Goal: Task Accomplishment & Management: Complete application form

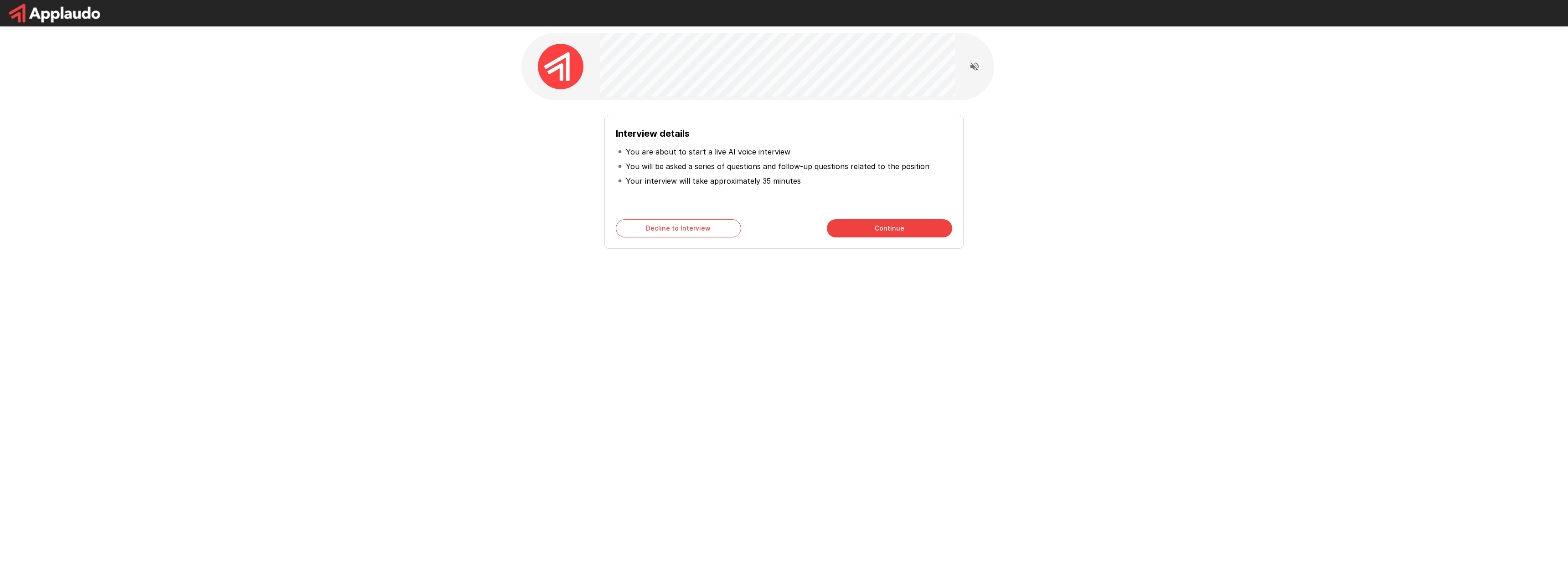
click at [902, 228] on button "Continue" at bounding box center [889, 228] width 125 height 18
click at [905, 226] on button "Continue" at bounding box center [889, 228] width 125 height 18
click at [905, 225] on button "Start My Interview" at bounding box center [889, 228] width 125 height 18
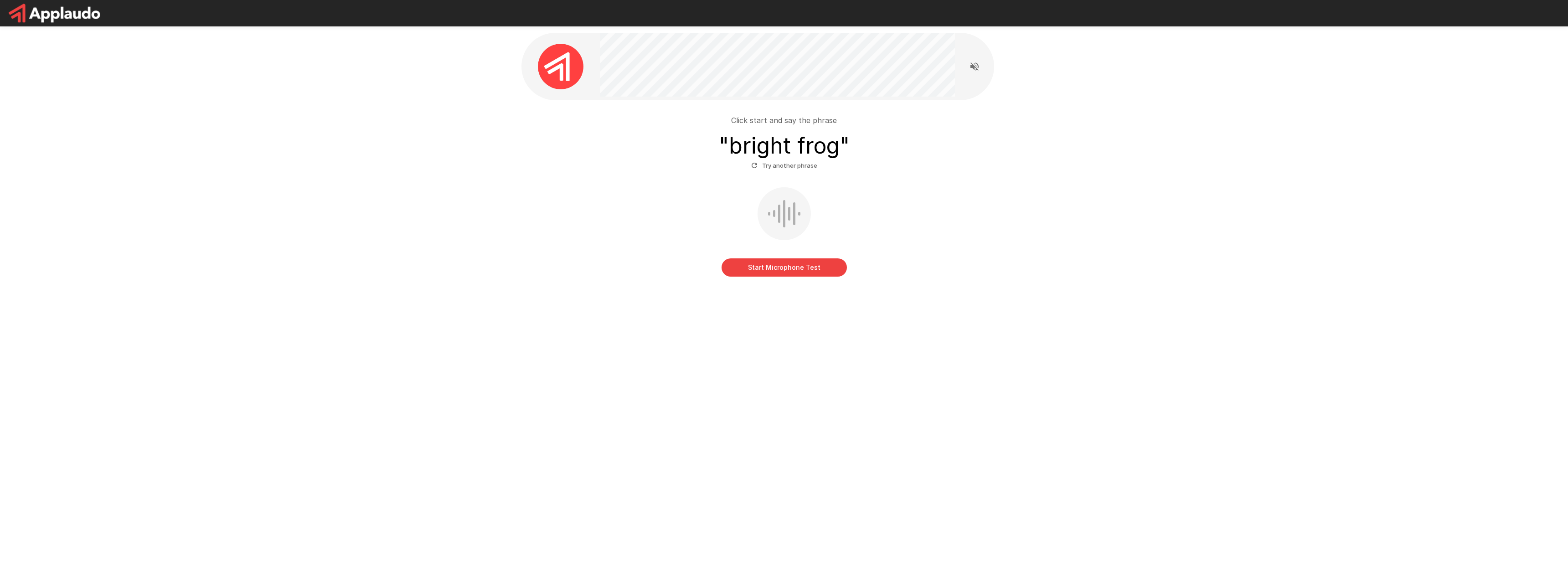
click at [754, 276] on button "Start Microphone Test" at bounding box center [784, 268] width 125 height 18
click at [814, 271] on button "Stop & Submit" at bounding box center [784, 268] width 125 height 18
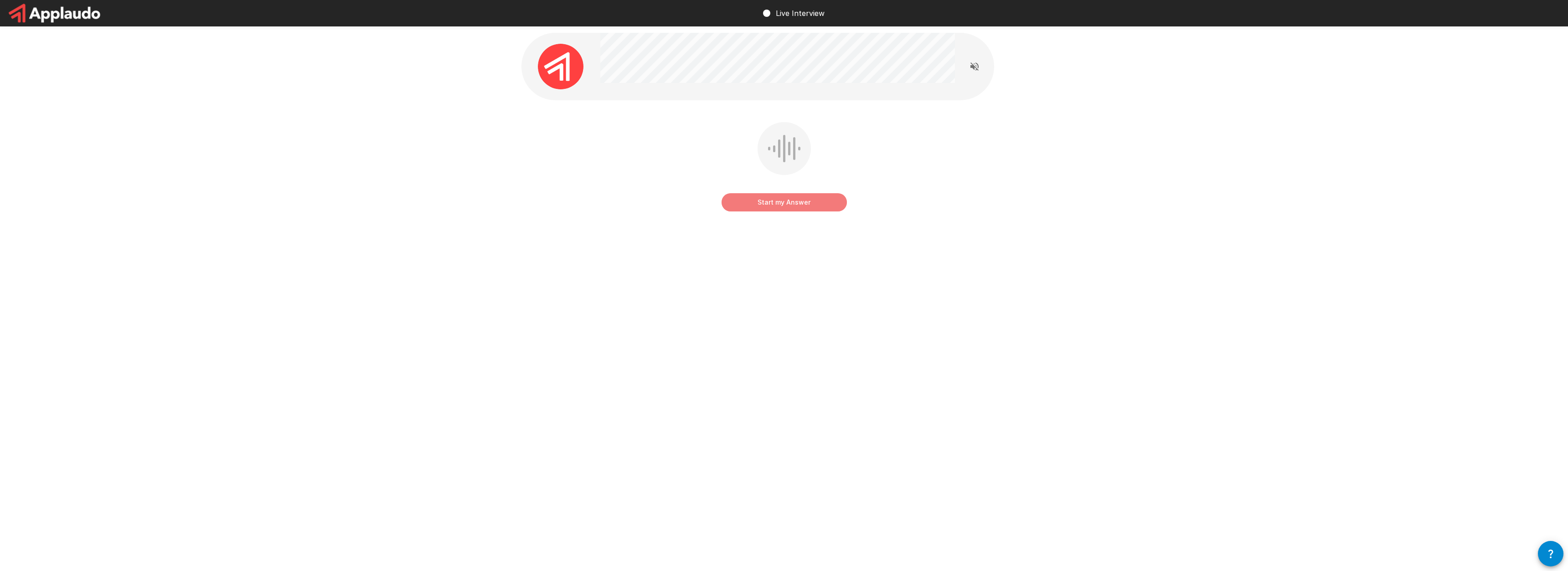
click at [803, 203] on button "Start my Answer" at bounding box center [784, 203] width 125 height 18
click at [827, 211] on div "Stop & Submit" at bounding box center [784, 169] width 125 height 93
click at [782, 207] on button "Stop & Submit" at bounding box center [784, 203] width 125 height 18
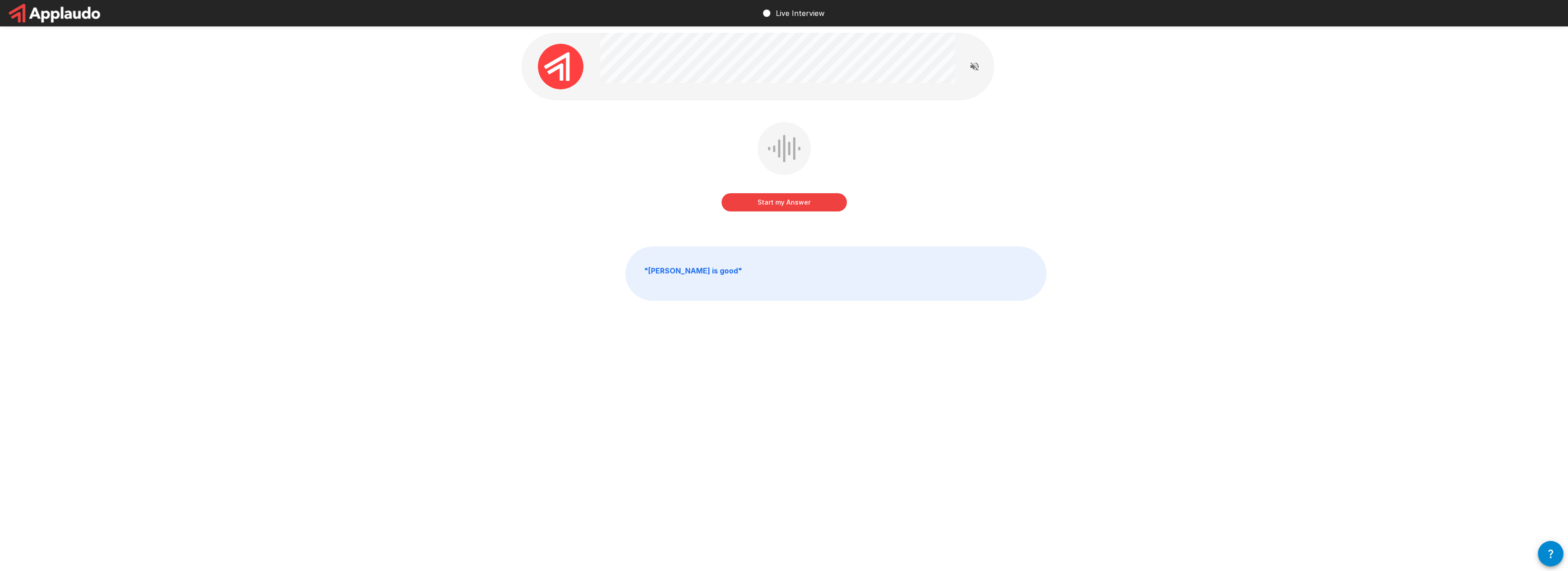
click at [792, 206] on button "Start my Answer" at bounding box center [784, 203] width 125 height 18
click at [794, 206] on button "Stop & Submit" at bounding box center [784, 203] width 125 height 18
click at [777, 202] on button "Start my Answer" at bounding box center [784, 203] width 125 height 18
click at [801, 203] on button "Stop & Submit" at bounding box center [784, 203] width 125 height 18
click at [796, 201] on button "Start my Answer" at bounding box center [784, 203] width 125 height 18
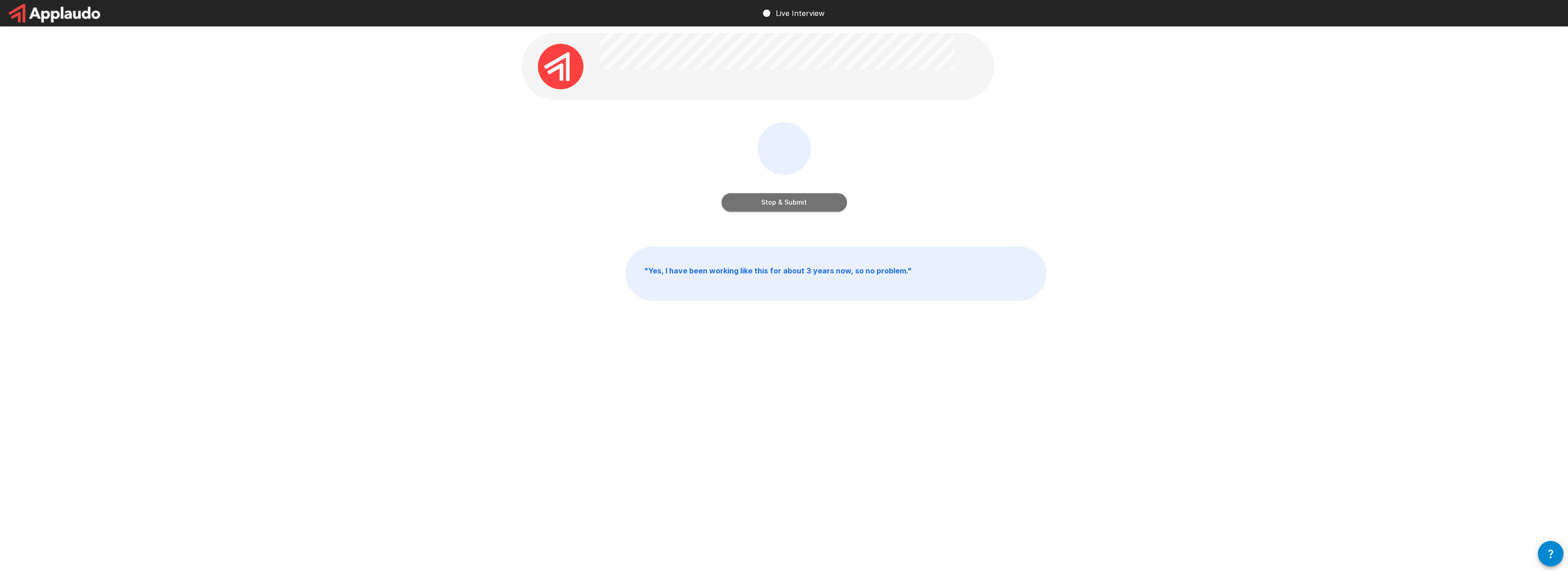
click at [808, 204] on button "Stop & Submit" at bounding box center [784, 203] width 125 height 18
click at [789, 206] on button "Start my Answer" at bounding box center [784, 203] width 125 height 18
click at [797, 205] on button "Stop & Submit" at bounding box center [784, 203] width 125 height 18
click at [797, 204] on button "Start my Answer" at bounding box center [784, 203] width 125 height 18
click at [794, 202] on button "Stop & Submit" at bounding box center [784, 203] width 125 height 18
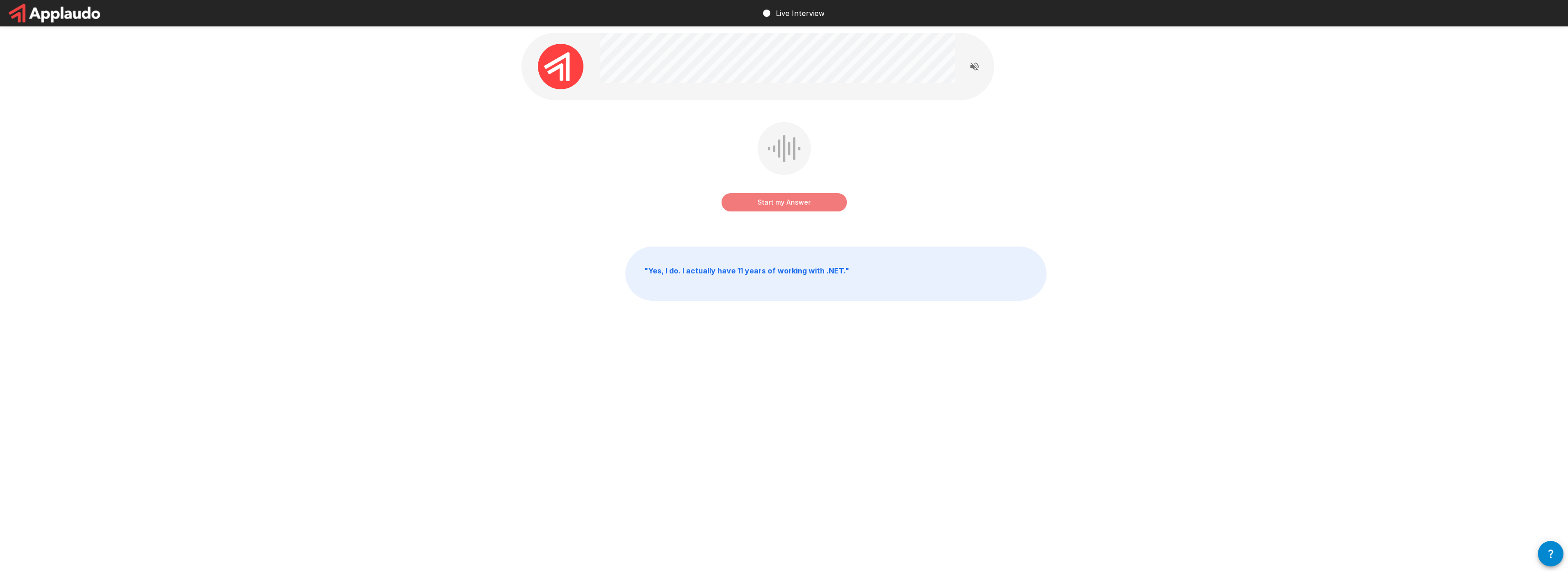
click at [788, 202] on button "Start my Answer" at bounding box center [784, 203] width 125 height 18
click at [798, 207] on button "Stop & Submit" at bounding box center [784, 203] width 125 height 18
click at [774, 201] on button "Start my Answer" at bounding box center [784, 203] width 125 height 18
click at [796, 200] on button "Stop & Submit" at bounding box center [784, 203] width 125 height 18
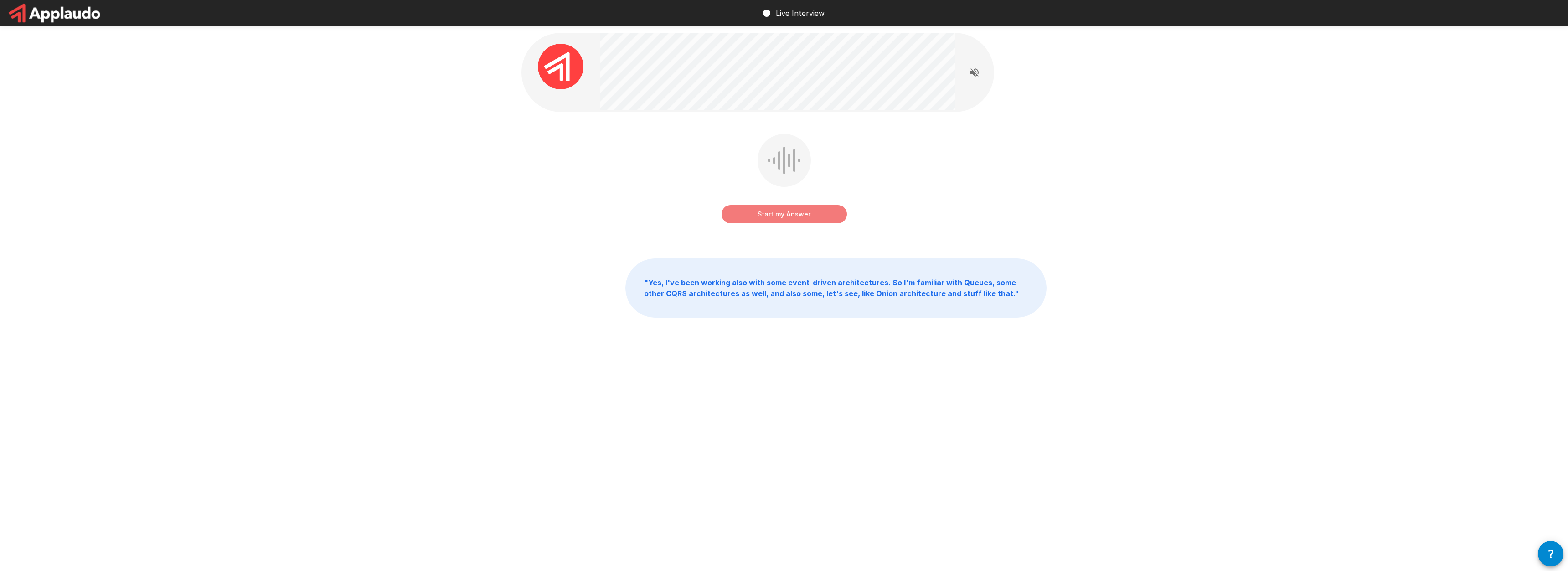
click at [787, 217] on button "Start my Answer" at bounding box center [784, 214] width 125 height 18
click at [821, 219] on button "Stop & Submit" at bounding box center [784, 214] width 125 height 18
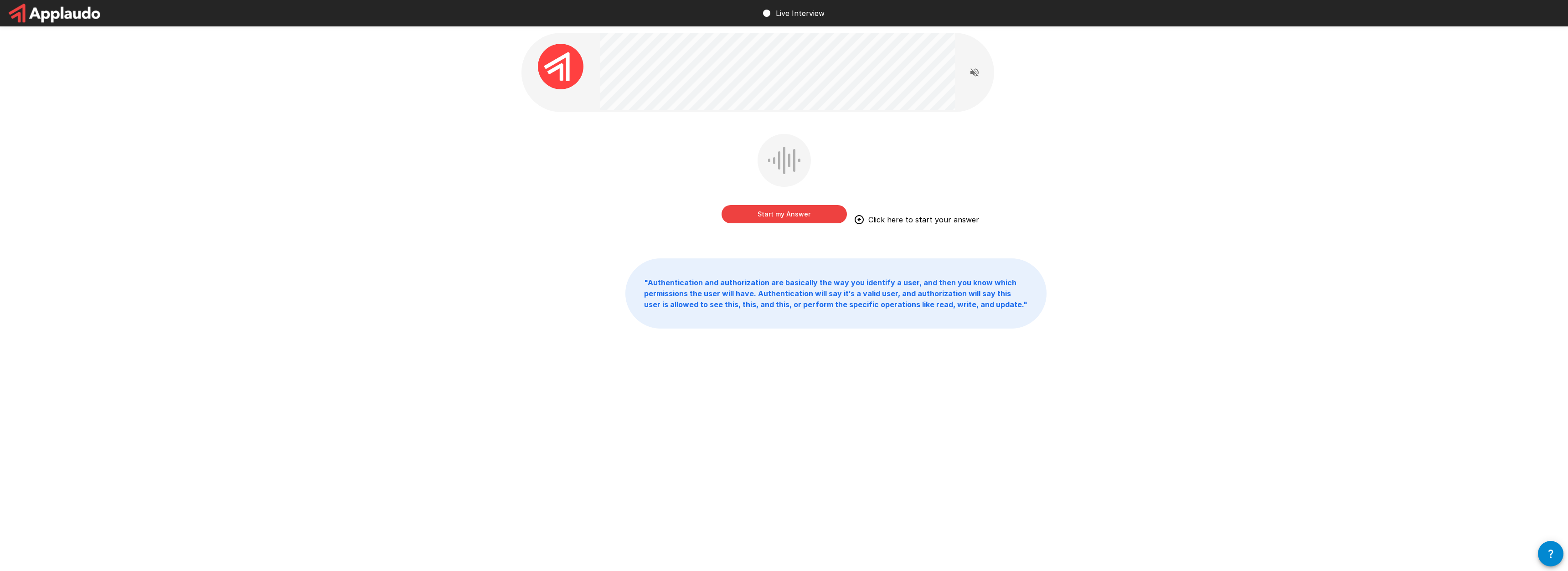
click at [794, 217] on button "Start my Answer" at bounding box center [784, 214] width 125 height 18
click at [772, 211] on button "Stop & Submit" at bounding box center [784, 214] width 125 height 18
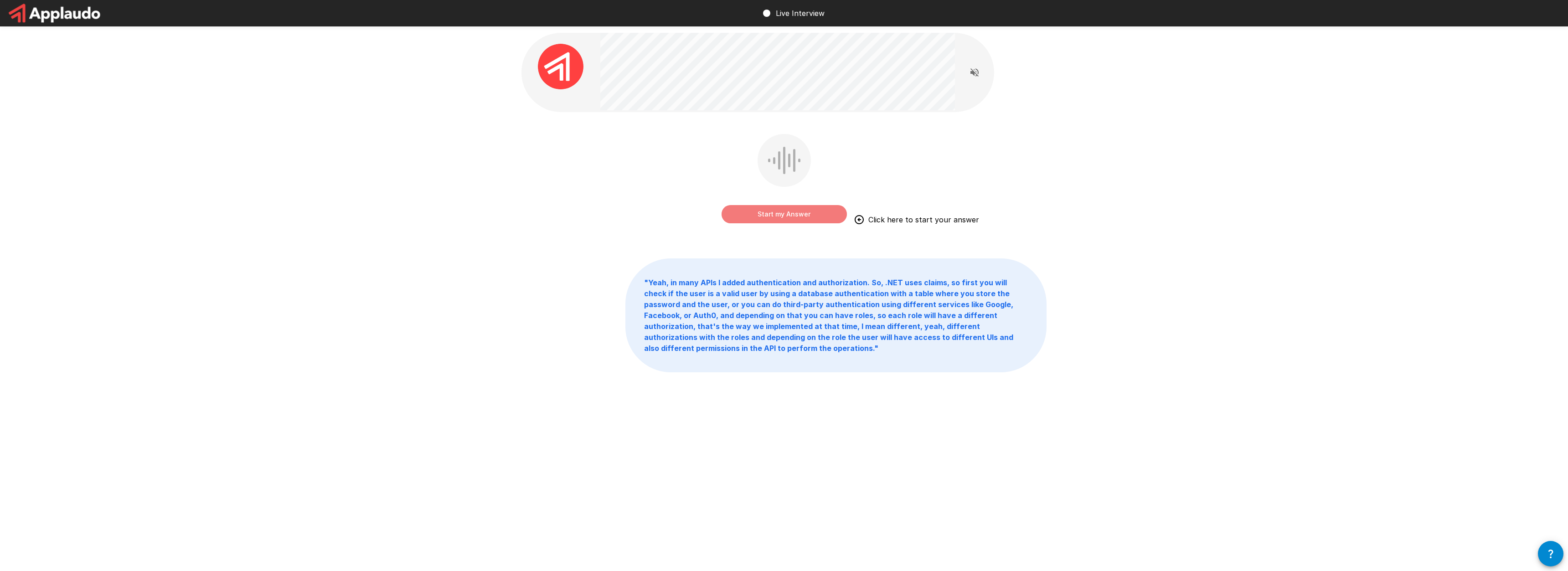
click at [799, 217] on button "Start my Answer" at bounding box center [784, 214] width 125 height 18
click at [811, 223] on button "Stop & Submit" at bounding box center [784, 214] width 125 height 18
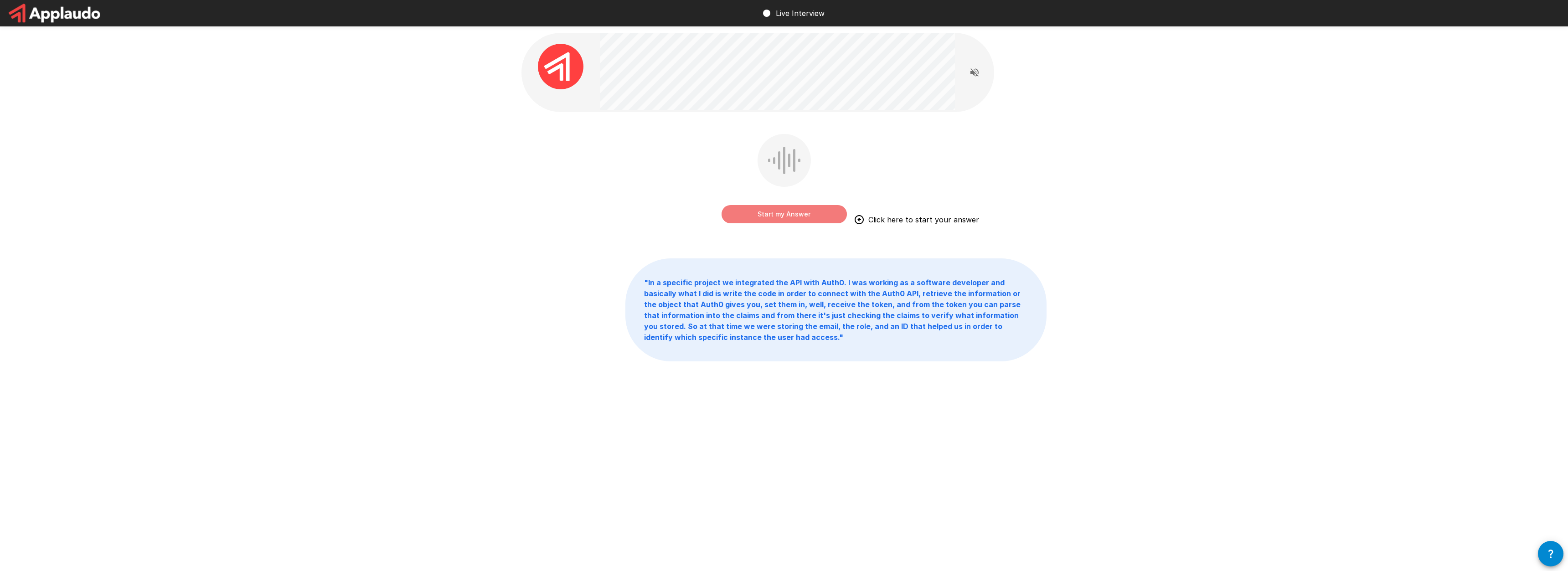
click at [776, 219] on button "Start my Answer" at bounding box center [784, 214] width 125 height 18
click at [776, 219] on button "Stop & Submit" at bounding box center [784, 214] width 125 height 18
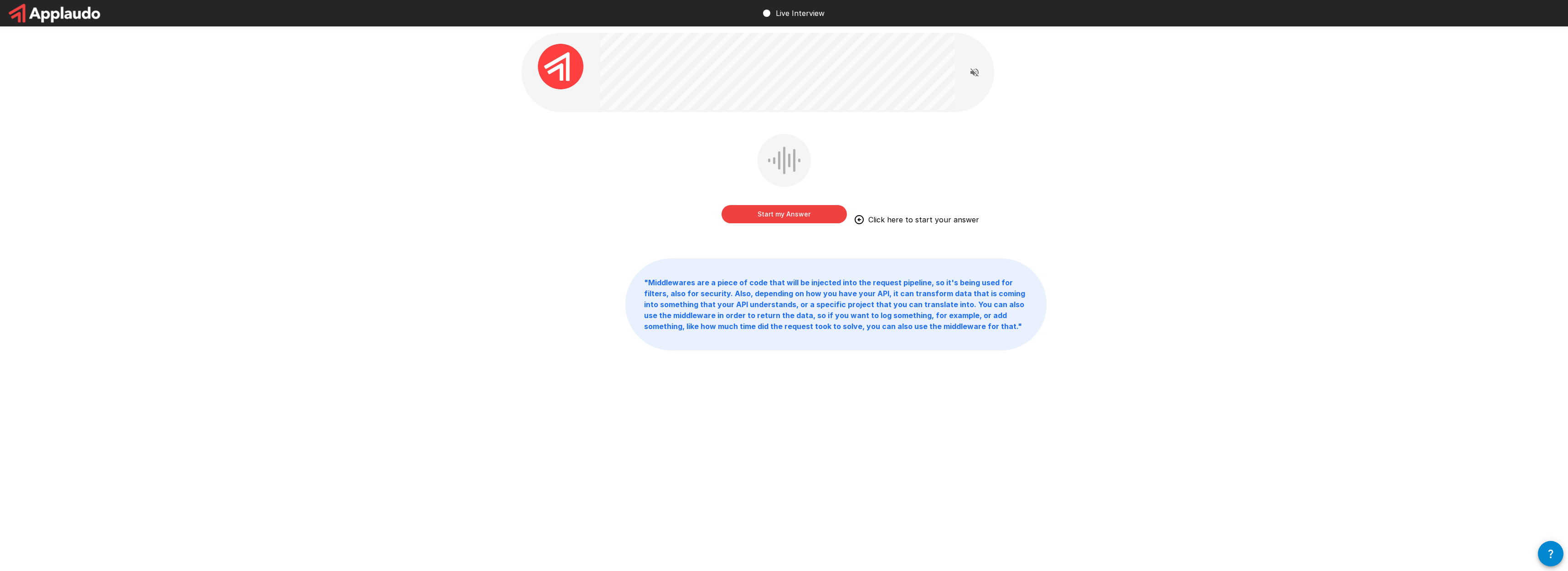
click at [794, 216] on button "Start my Answer" at bounding box center [784, 214] width 125 height 18
click at [765, 217] on button "Stop & Submit" at bounding box center [784, 214] width 125 height 18
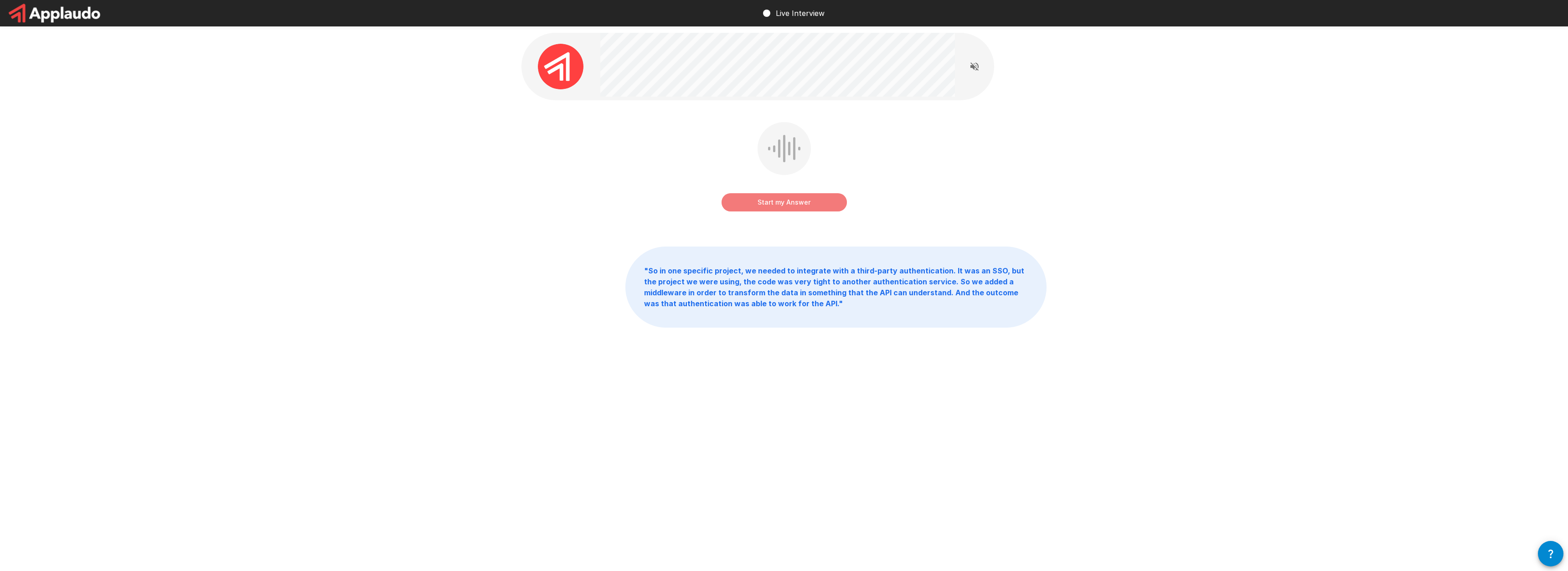
click at [800, 206] on button "Start my Answer" at bounding box center [784, 203] width 125 height 18
click at [826, 208] on button "Stop & Submit" at bounding box center [784, 203] width 125 height 18
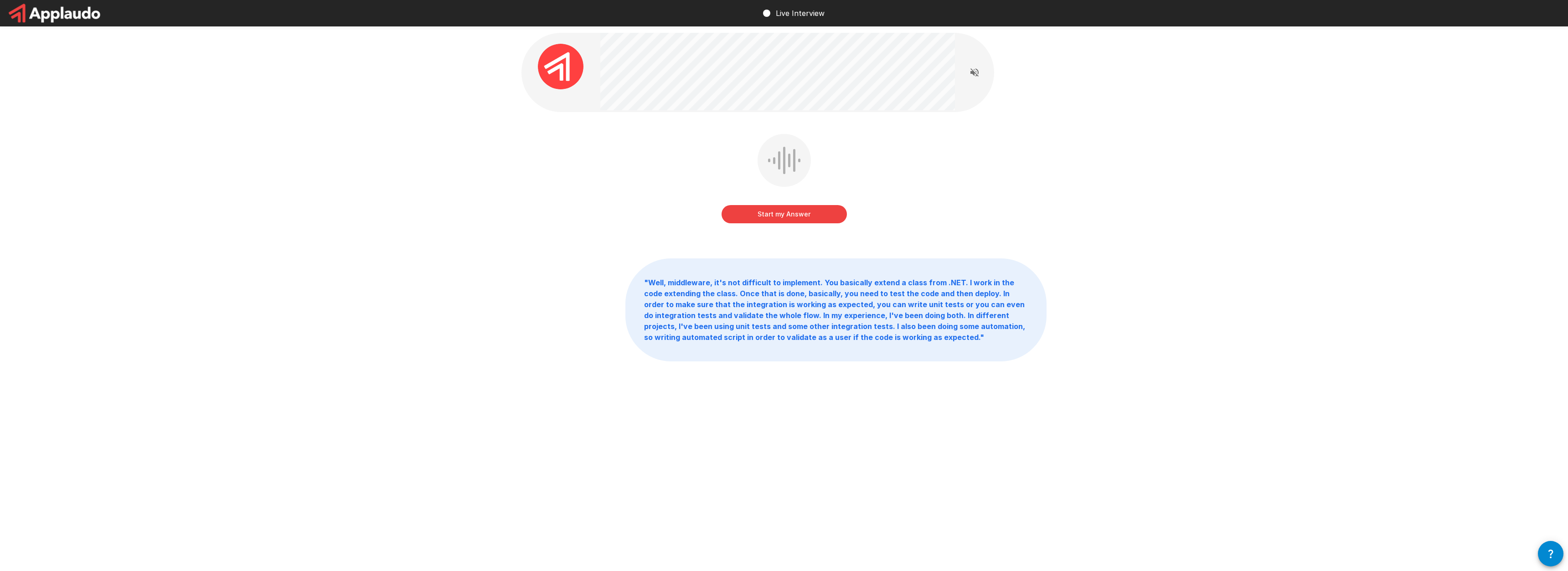
click at [789, 209] on button "Start my Answer" at bounding box center [784, 214] width 125 height 18
click at [822, 217] on button "Stop & Submit" at bounding box center [784, 214] width 125 height 18
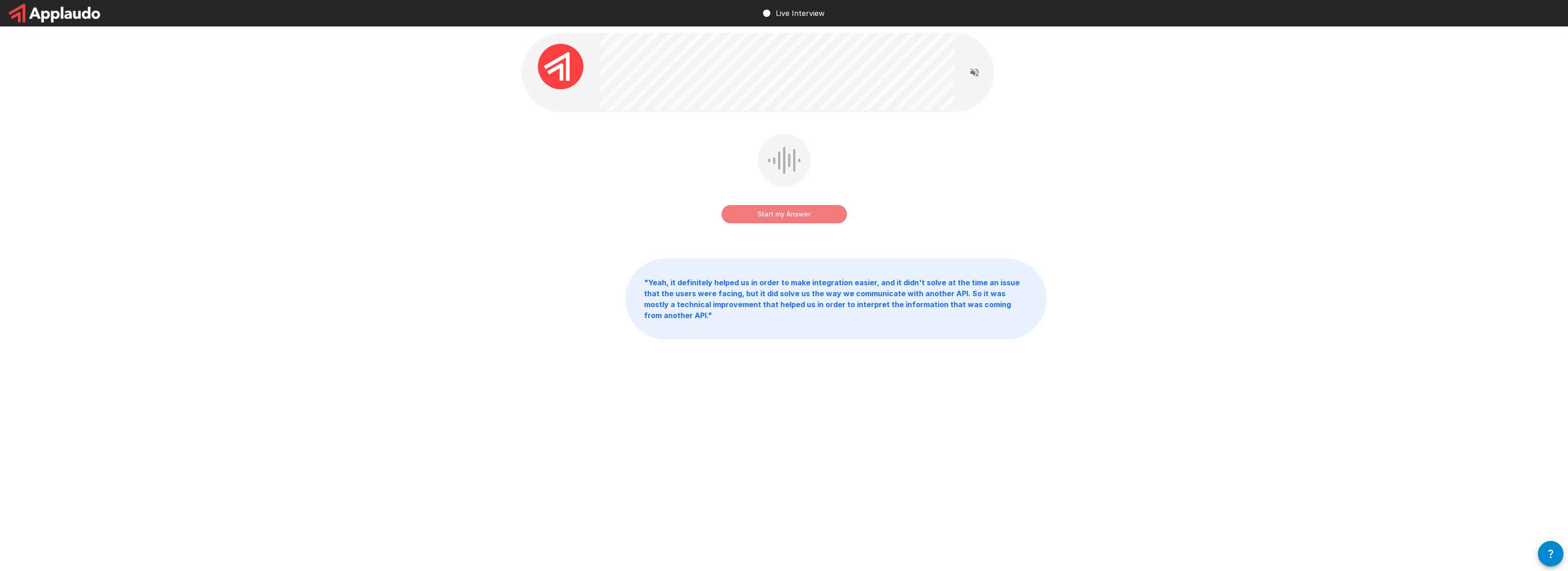
click at [792, 216] on button "Start my Answer" at bounding box center [784, 214] width 125 height 18
click at [825, 219] on button "Stop & Submit" at bounding box center [784, 214] width 125 height 18
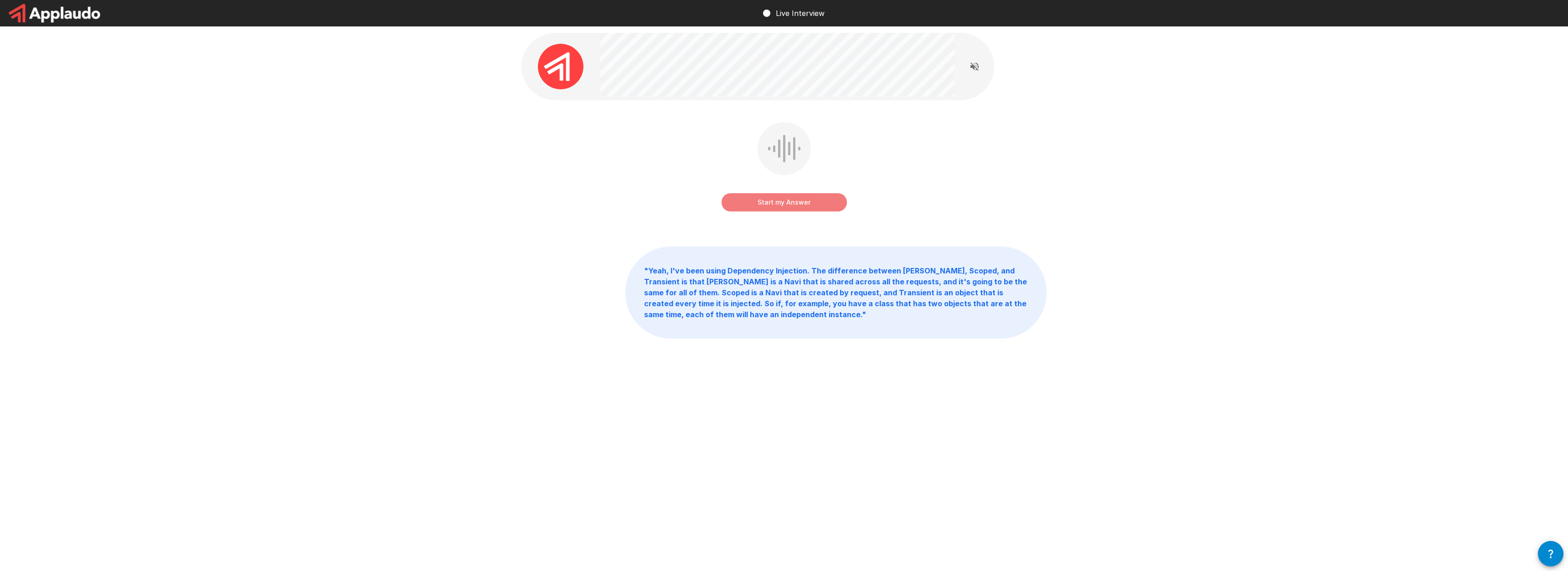
click at [802, 203] on button "Start my Answer" at bounding box center [784, 203] width 125 height 18
click at [815, 204] on button "Stop & Submit" at bounding box center [784, 203] width 125 height 18
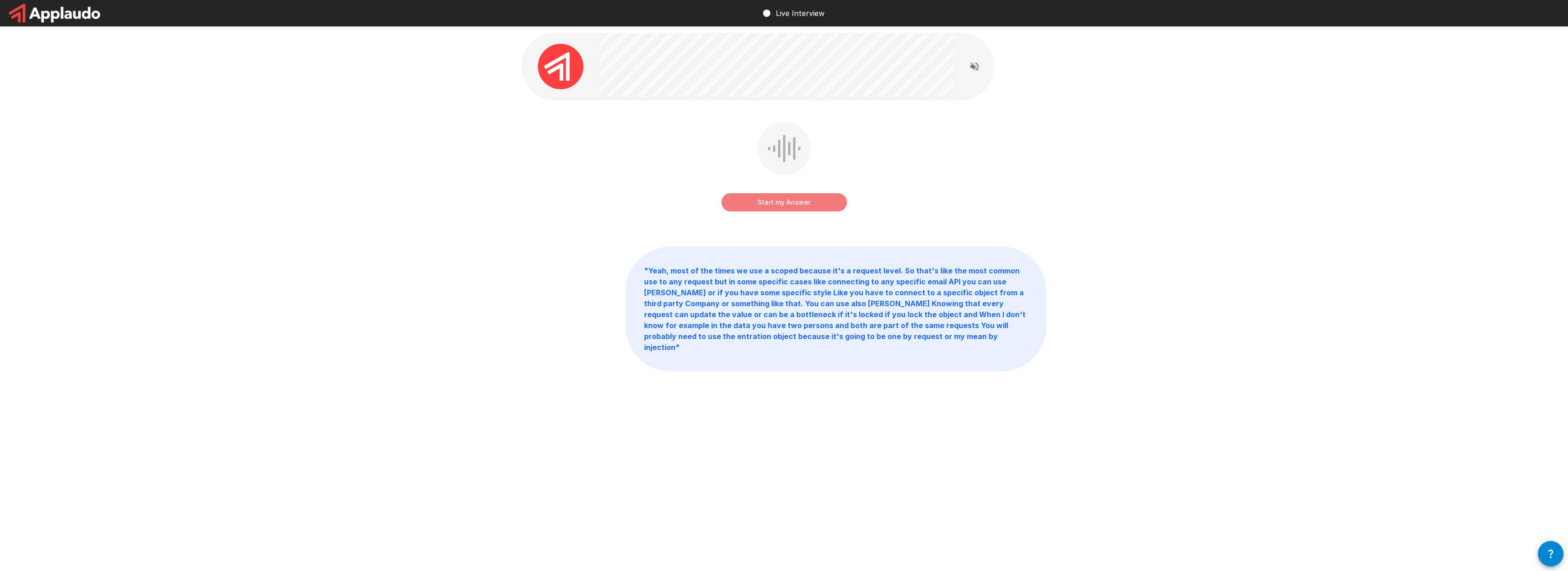
click at [813, 205] on button "Start my Answer" at bounding box center [784, 203] width 125 height 18
click at [822, 205] on button "Stop & Submit" at bounding box center [784, 203] width 125 height 18
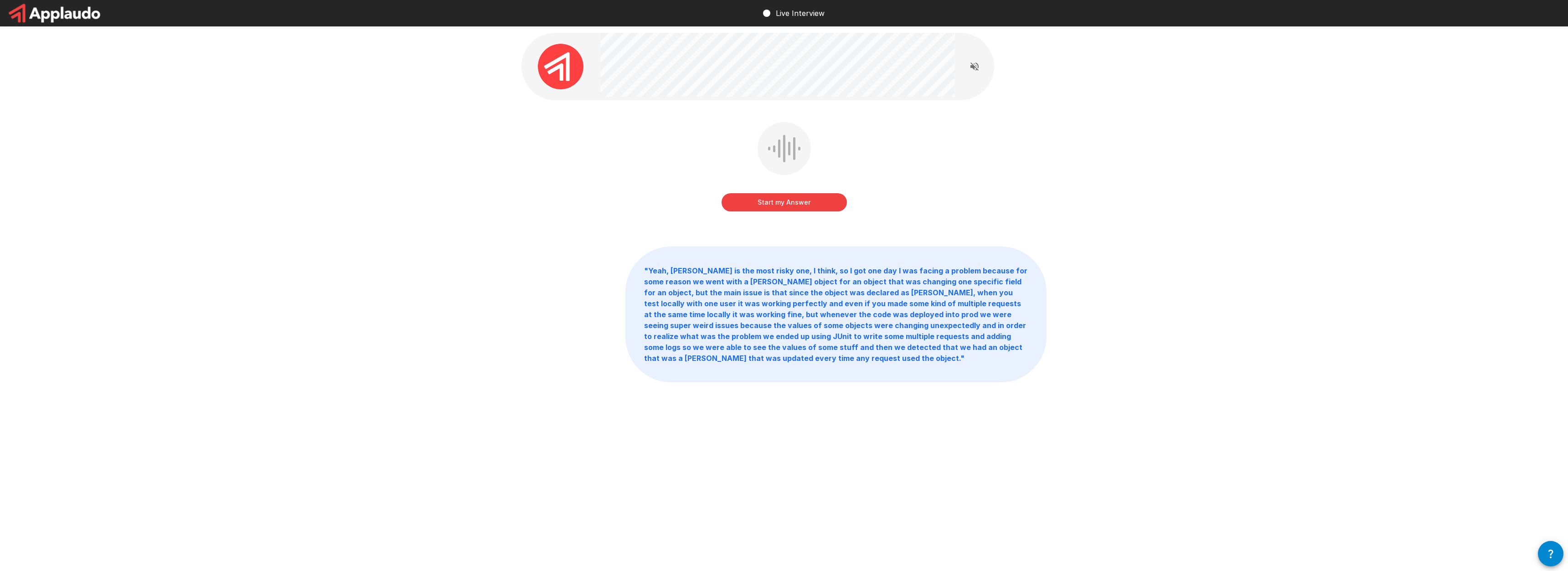
click at [792, 205] on button "Start my Answer" at bounding box center [784, 203] width 125 height 18
click at [786, 203] on button "Stop & Submit" at bounding box center [784, 203] width 125 height 18
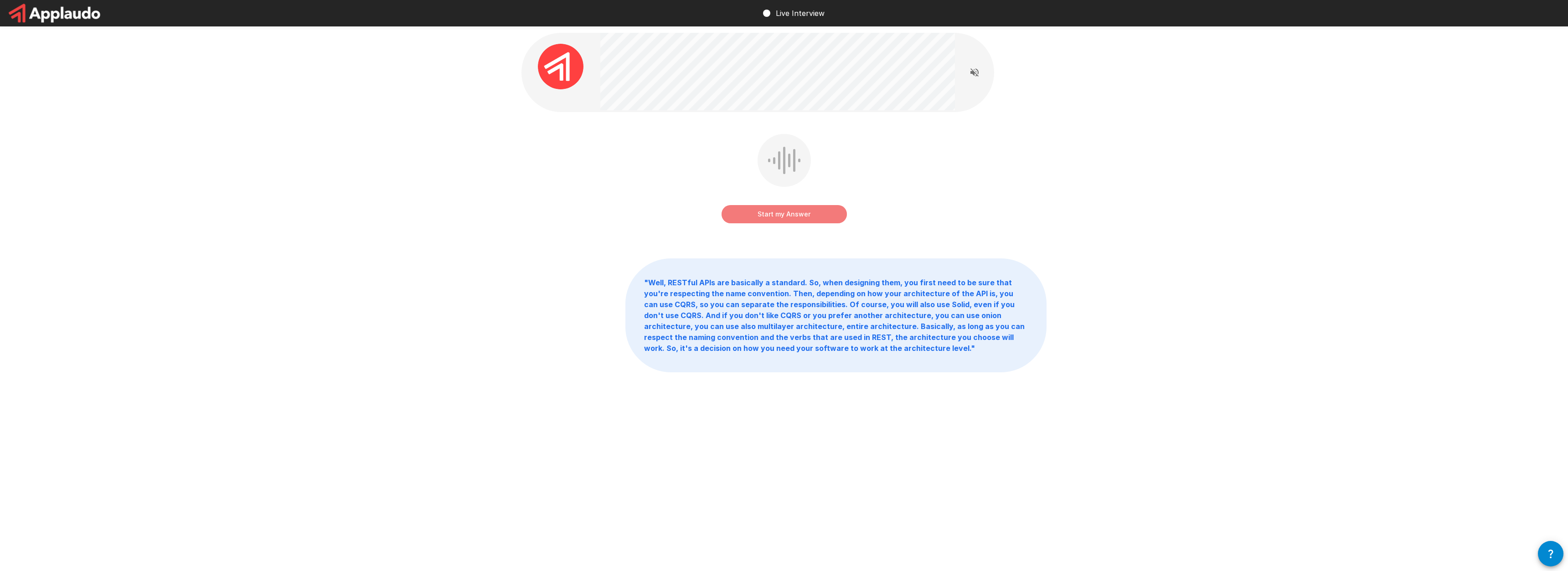
click at [819, 215] on button "Start my Answer" at bounding box center [784, 214] width 125 height 18
click at [817, 220] on button "Stop & Submit" at bounding box center [784, 214] width 125 height 18
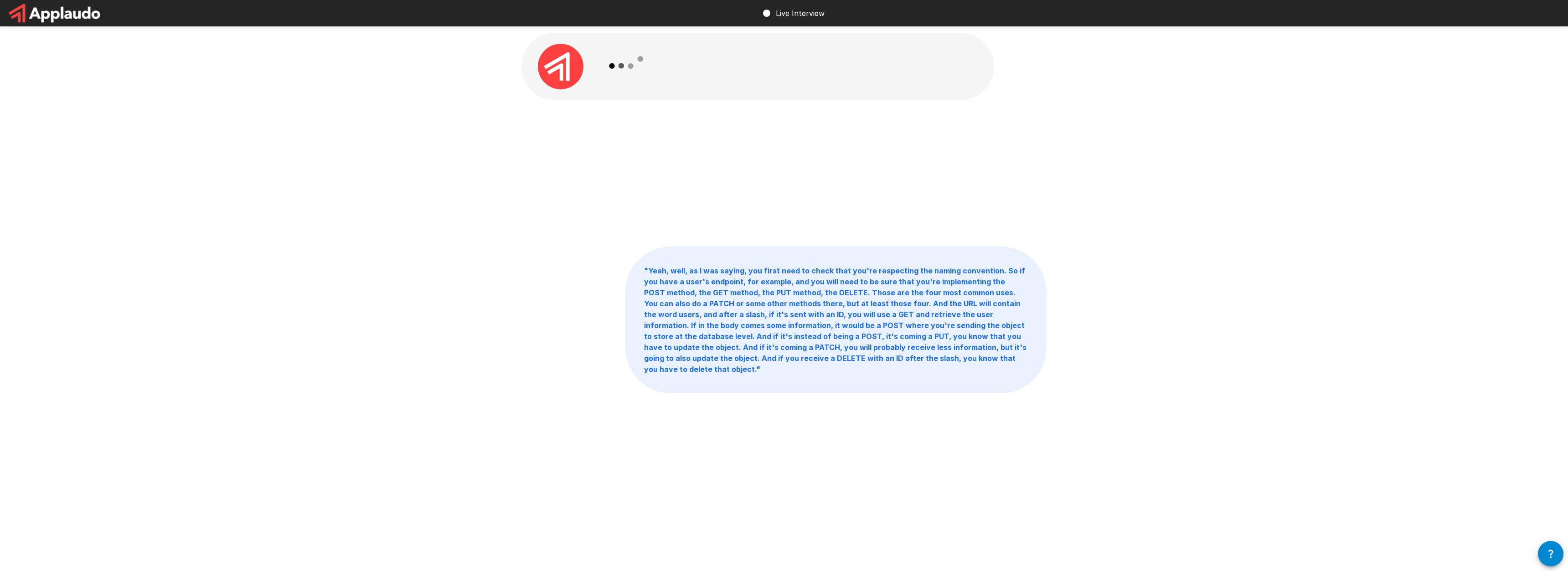
drag, startPoint x: 919, startPoint y: 257, endPoint x: 737, endPoint y: 281, distance: 183.6
click at [737, 281] on div "" Yeah, well, as I was saying, you first need to check that you're respecting t…" at bounding box center [784, 233] width 547 height 466
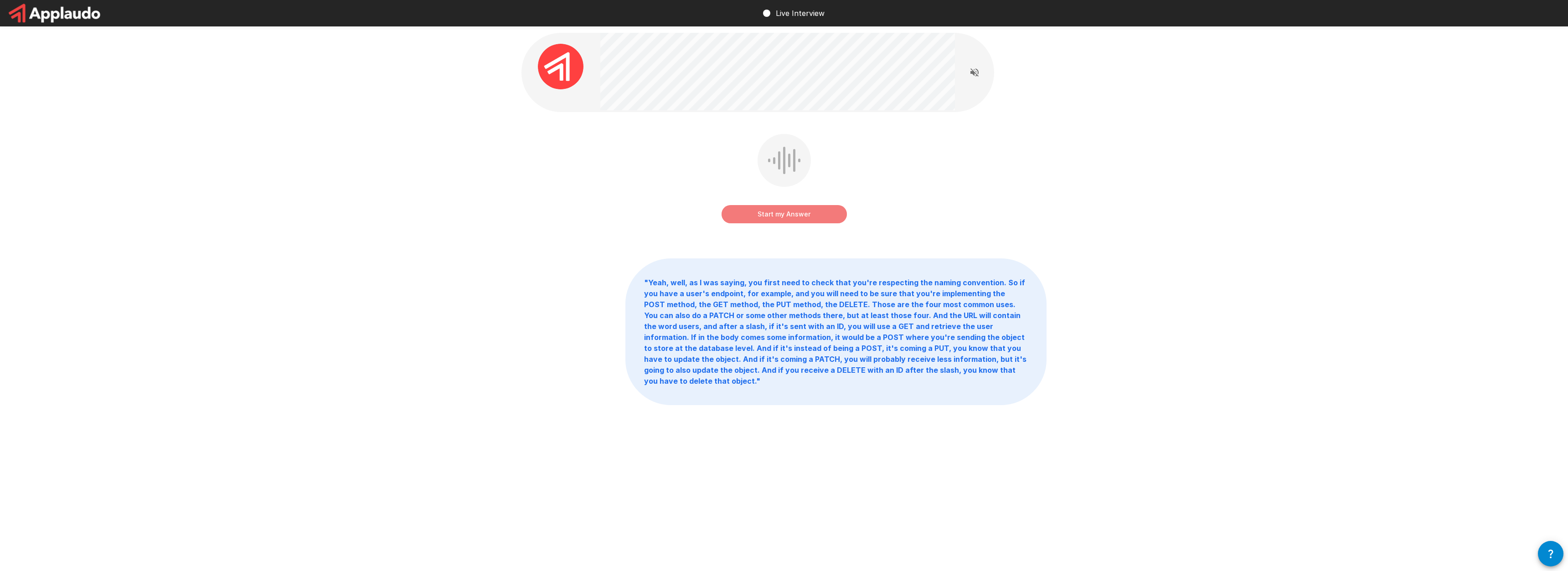
click at [800, 210] on button "Start my Answer" at bounding box center [784, 214] width 125 height 18
click at [816, 214] on button "Stop & Submit" at bounding box center [784, 214] width 125 height 18
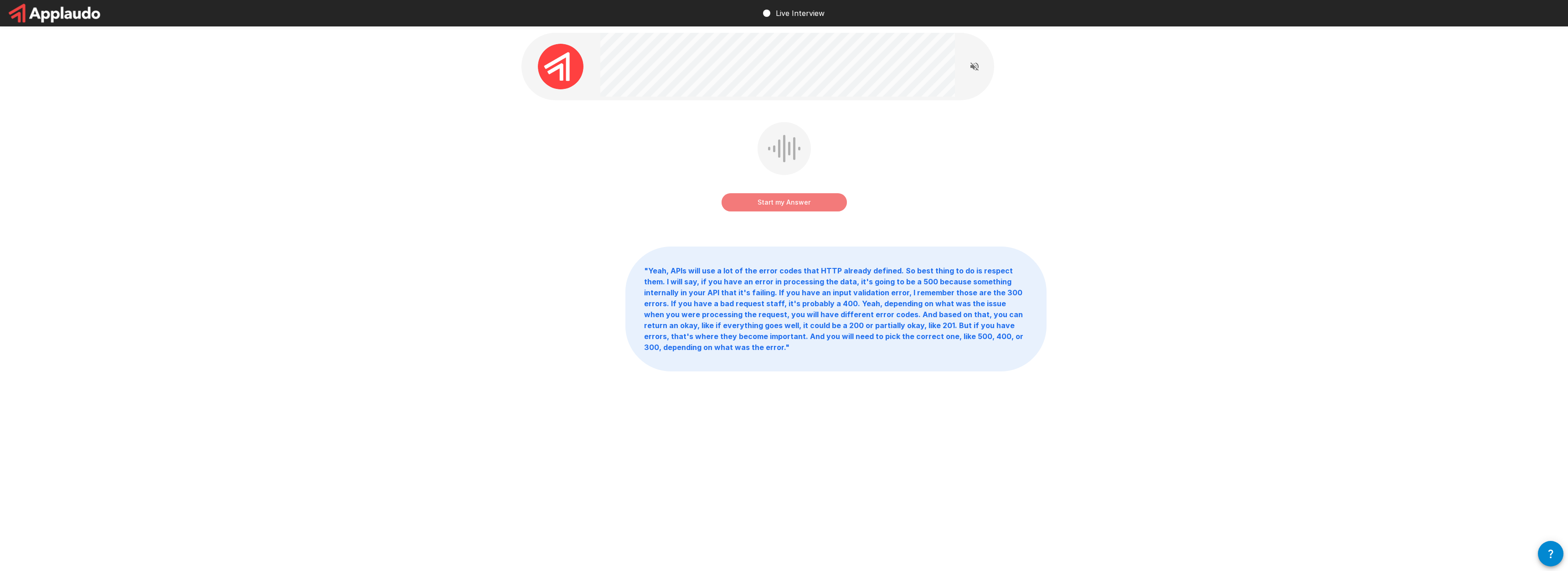
click at [787, 207] on button "Start my Answer" at bounding box center [784, 203] width 125 height 18
click at [778, 200] on button "Stop & Submit" at bounding box center [784, 203] width 125 height 18
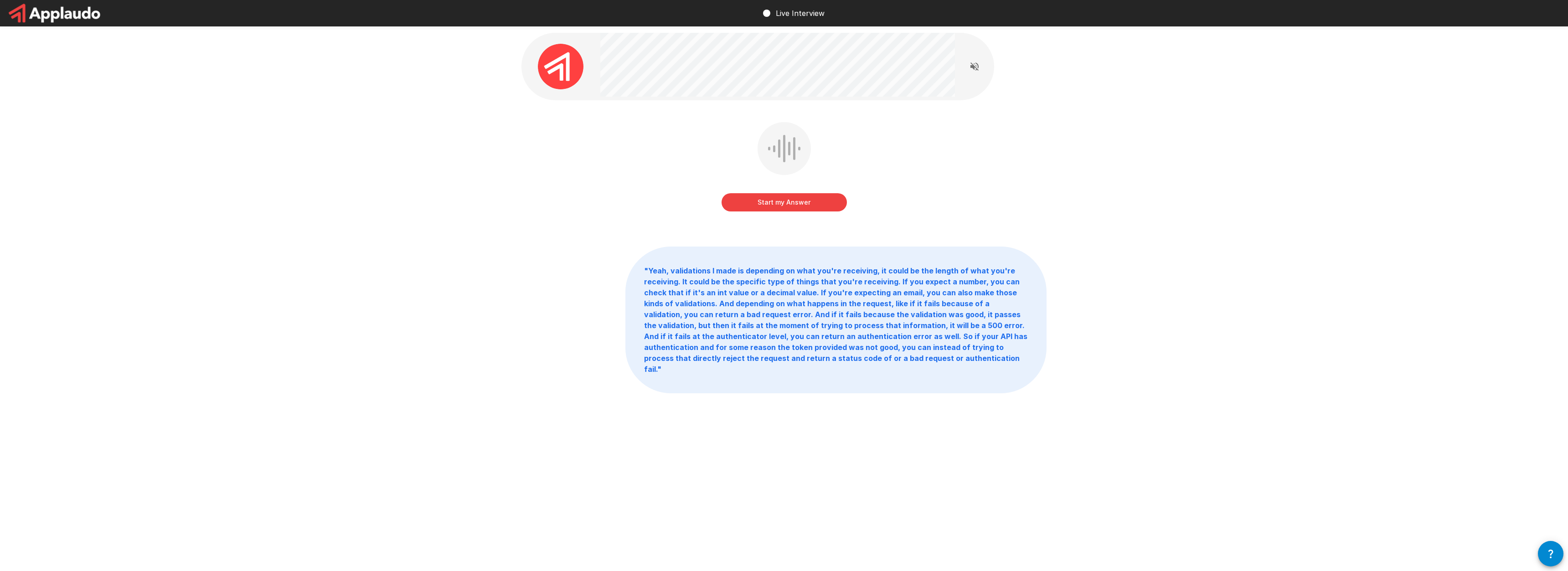
click at [805, 202] on button "Start my Answer" at bounding box center [784, 203] width 125 height 18
click at [787, 209] on button "Stop & Submit" at bounding box center [784, 203] width 125 height 18
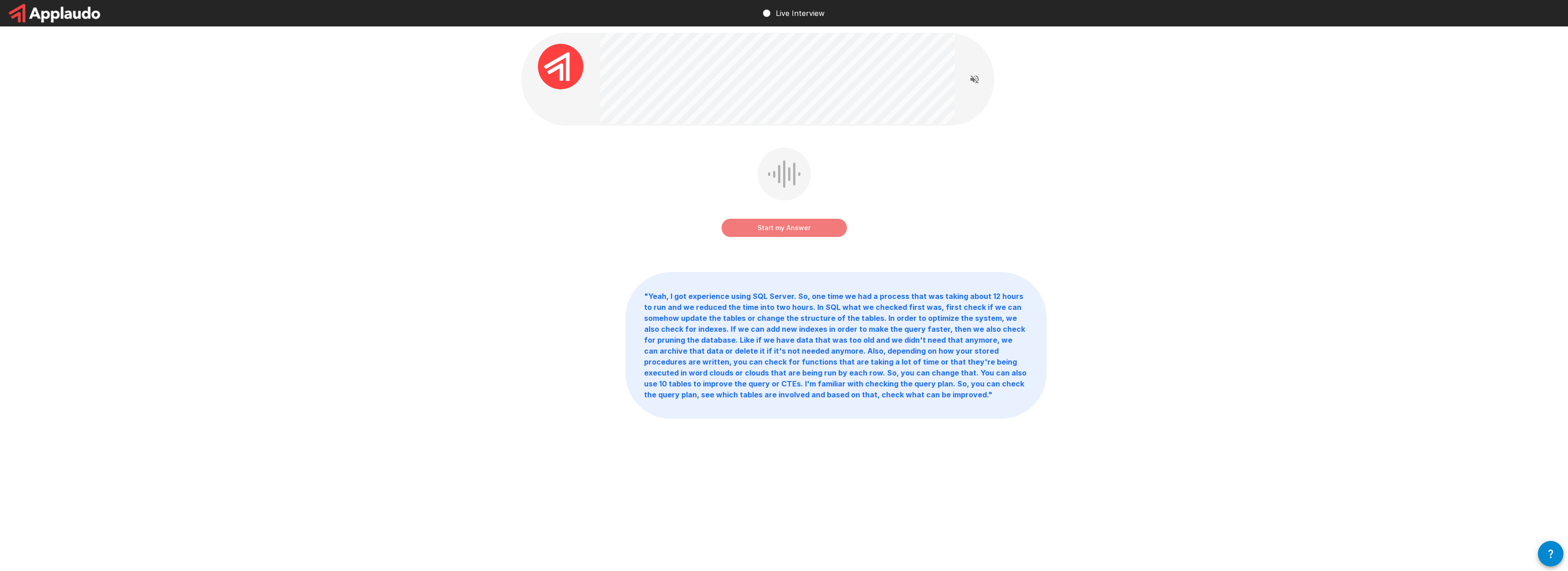
click at [766, 227] on button "Start my Answer" at bounding box center [784, 228] width 125 height 18
click at [766, 227] on button "Stop & Submit" at bounding box center [784, 228] width 125 height 18
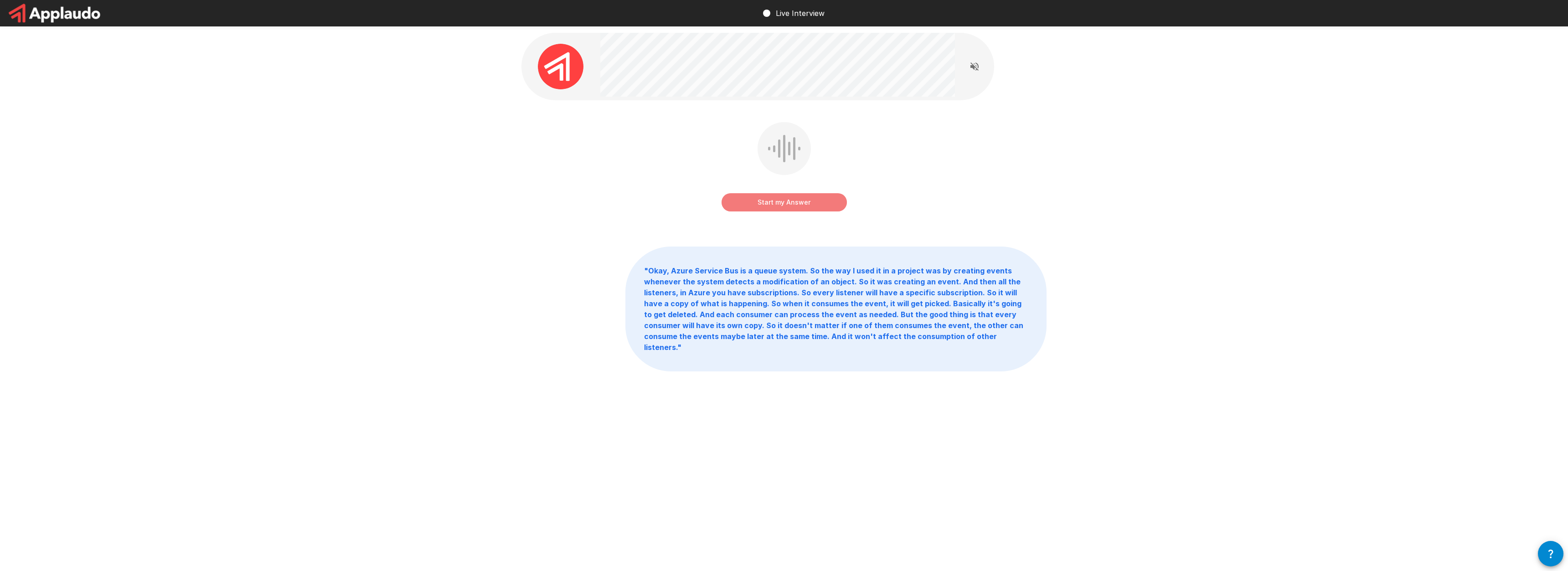
click at [822, 211] on button "Start my Answer" at bounding box center [784, 203] width 125 height 18
click at [833, 188] on div "Stop & Submit" at bounding box center [784, 194] width 125 height 37
click at [831, 200] on button "Stop & Submit" at bounding box center [784, 203] width 125 height 18
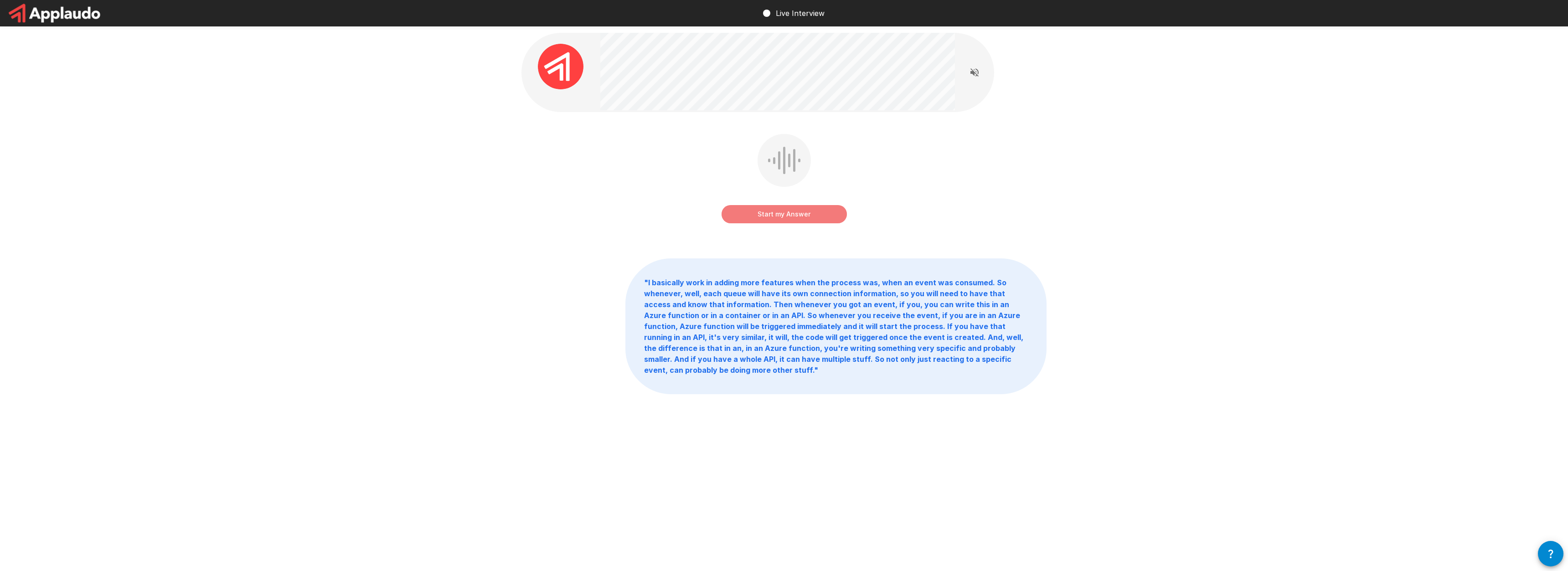
click at [803, 220] on button "Start my Answer" at bounding box center [784, 214] width 125 height 18
click at [811, 220] on button "Stop & Submit" at bounding box center [784, 214] width 125 height 18
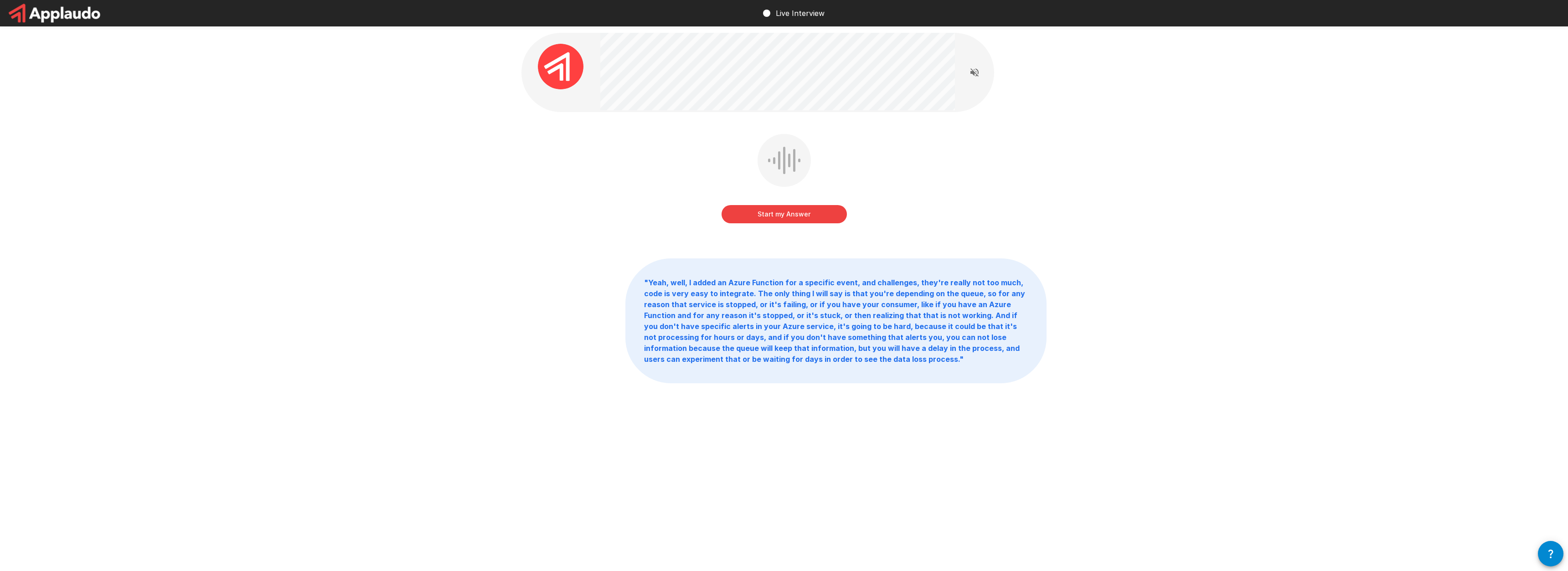
click at [821, 216] on button "Start my Answer" at bounding box center [784, 214] width 125 height 18
click at [786, 218] on button "Stop & Submit" at bounding box center [784, 214] width 125 height 18
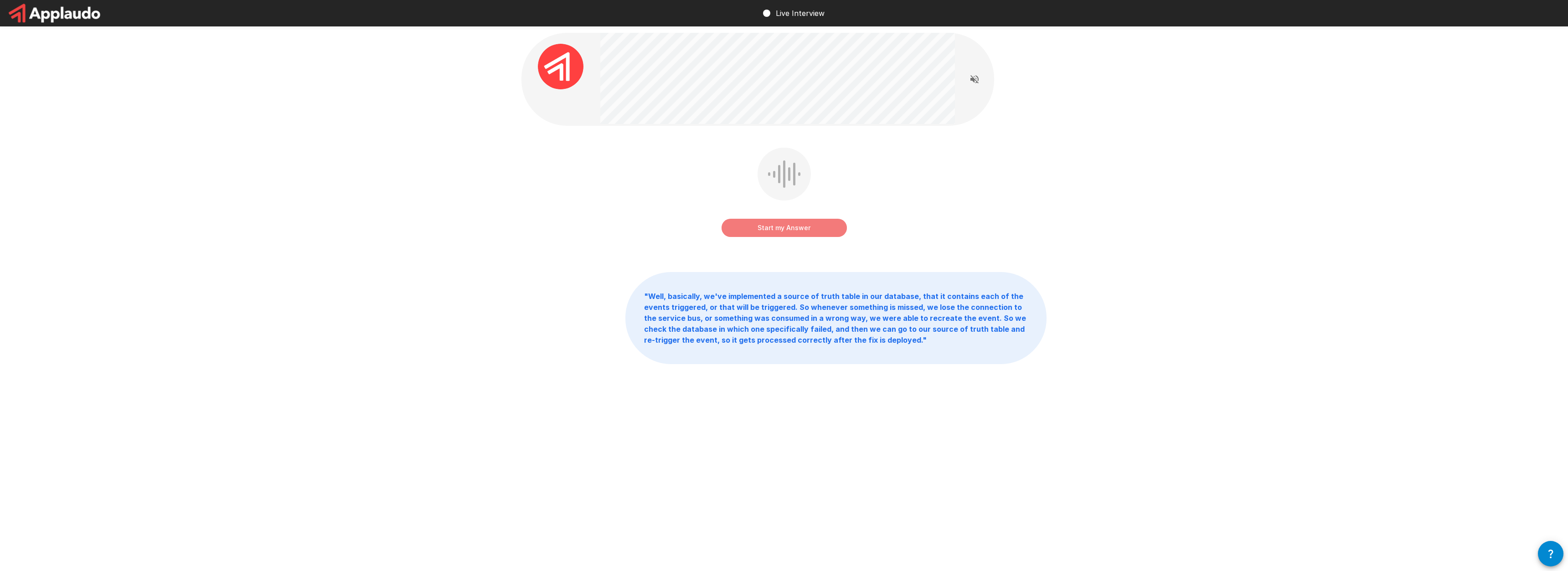
click at [784, 226] on button "Start my Answer" at bounding box center [784, 228] width 125 height 18
click at [831, 234] on button "Stop & Submit" at bounding box center [784, 228] width 125 height 18
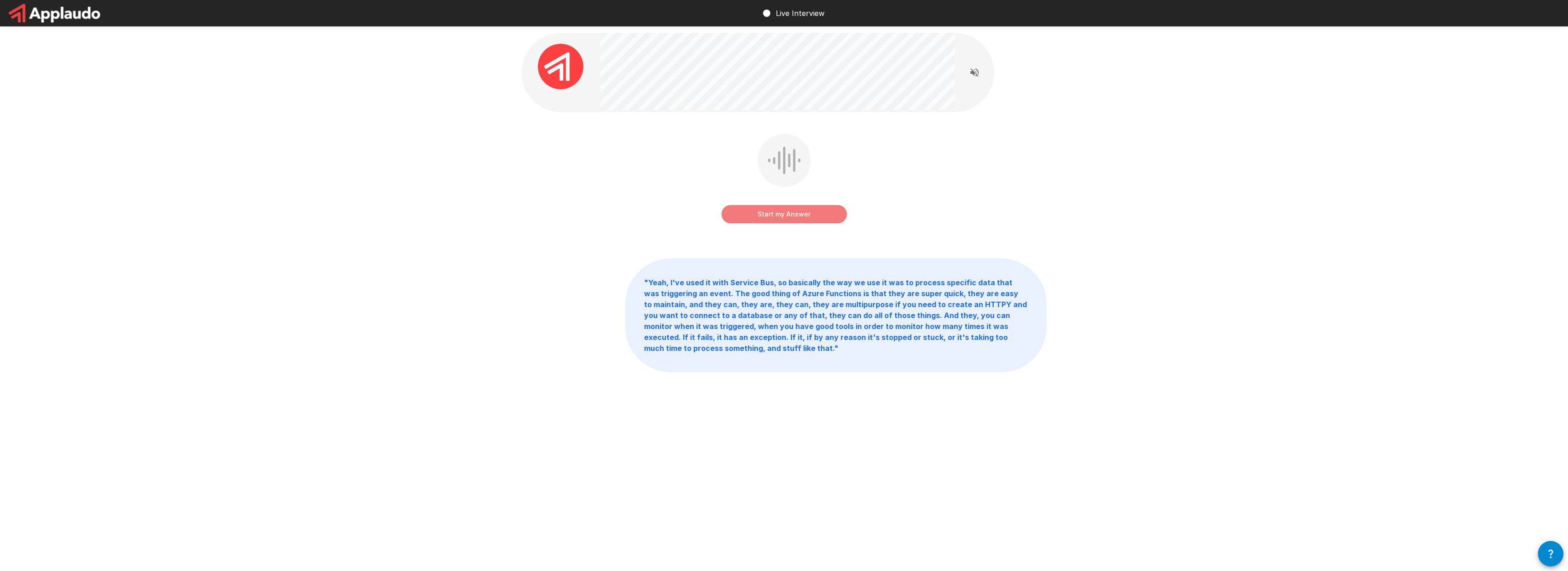
click at [800, 210] on button "Start my Answer" at bounding box center [784, 214] width 125 height 18
click at [825, 216] on button "Stop & Submit" at bounding box center [784, 214] width 125 height 18
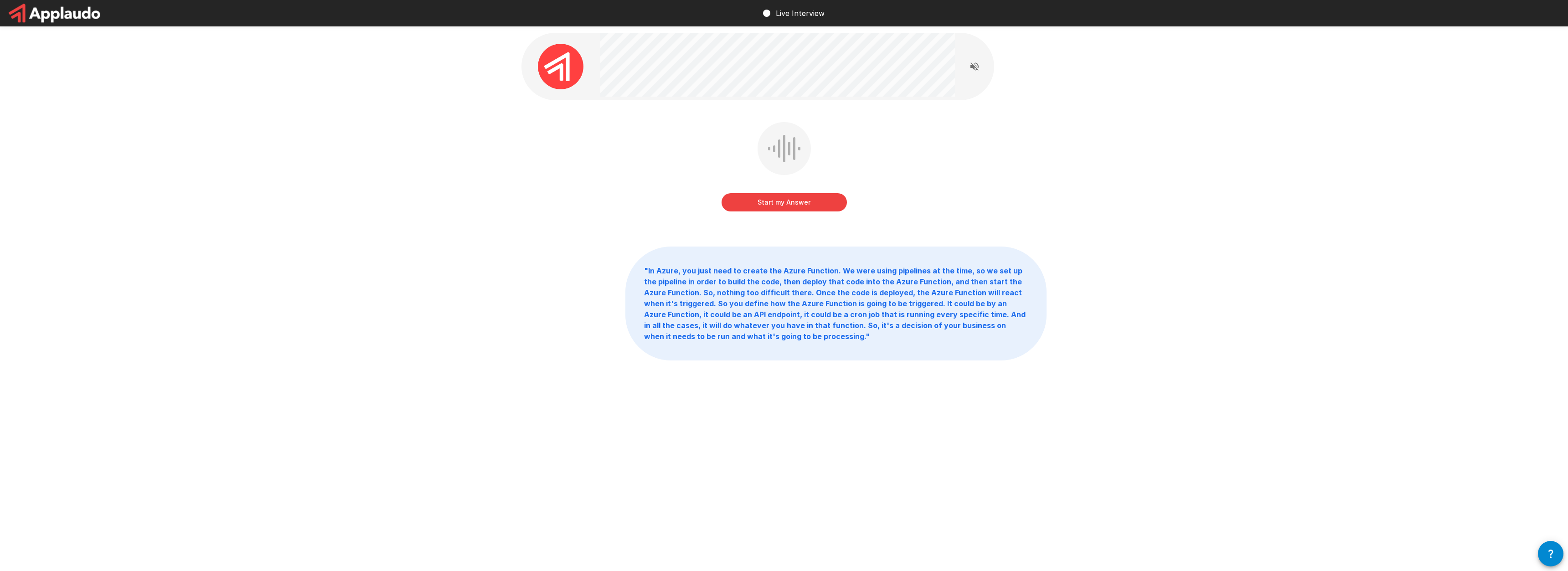
click at [794, 202] on button "Start my Answer" at bounding box center [784, 203] width 125 height 18
click at [800, 203] on button "Stop & Submit" at bounding box center [784, 203] width 125 height 18
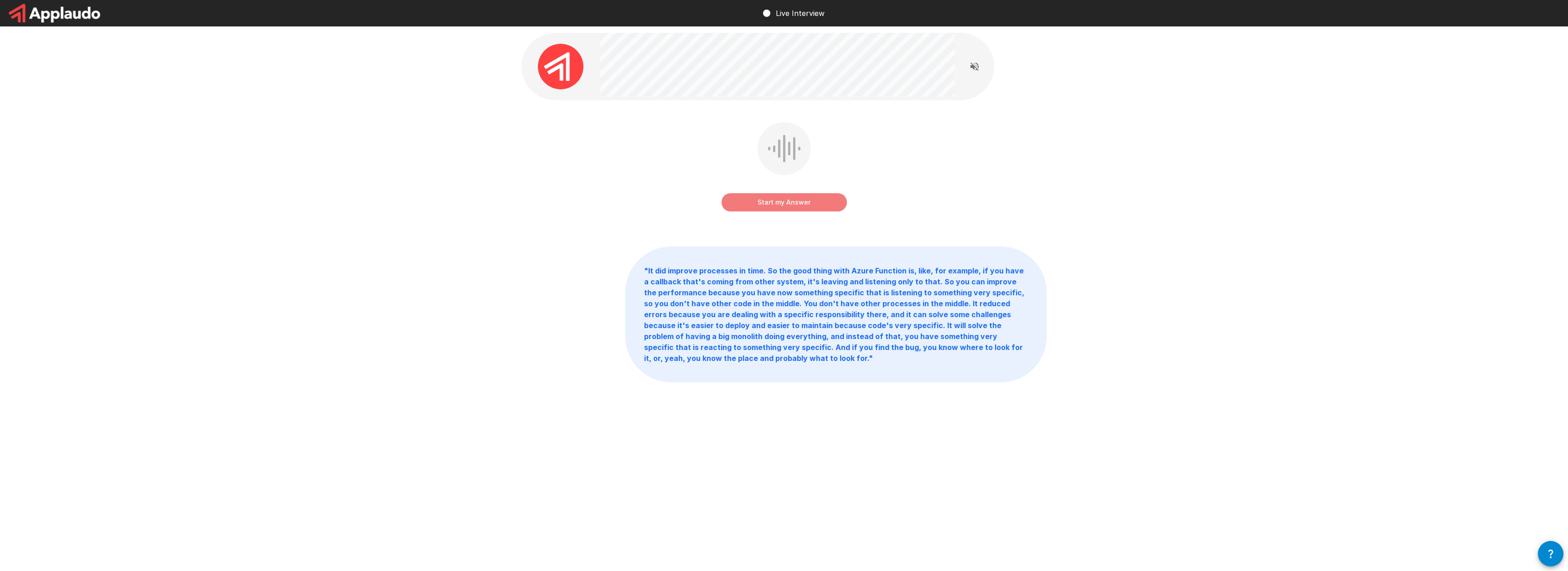
click at [775, 205] on button "Start my Answer" at bounding box center [784, 203] width 125 height 18
click at [822, 204] on button "Stop & Submit" at bounding box center [784, 203] width 125 height 18
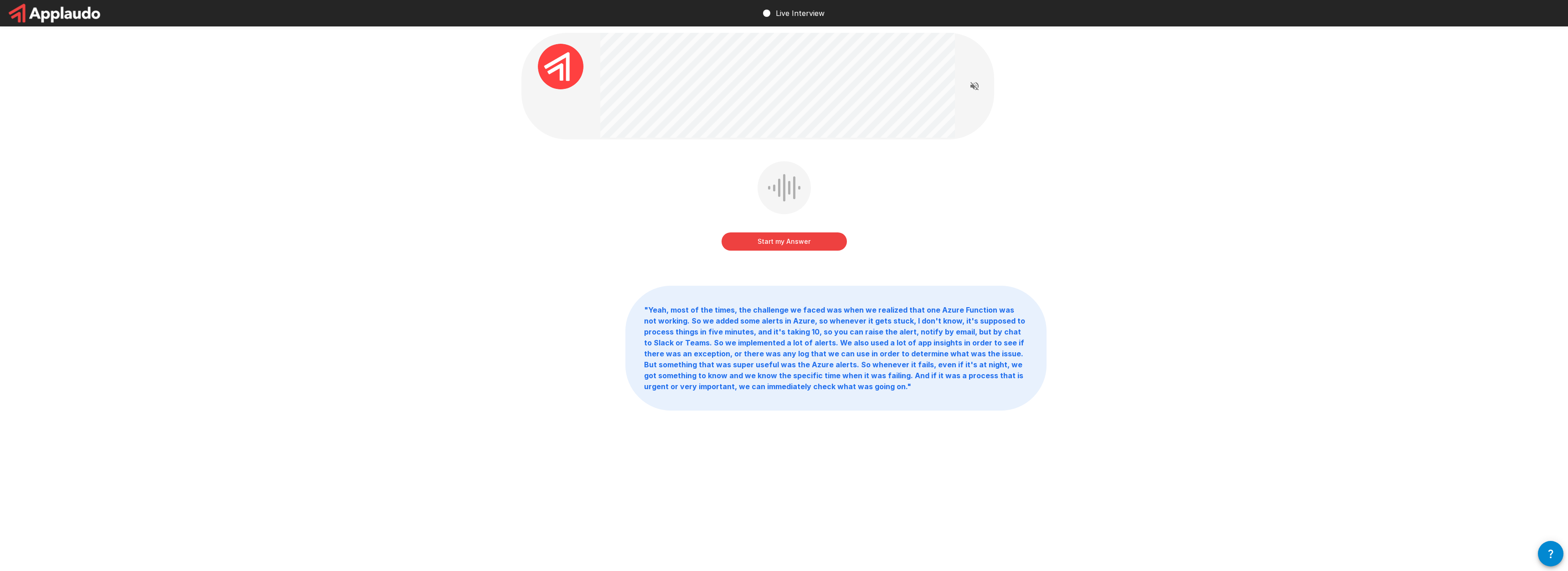
click at [823, 242] on button "Start my Answer" at bounding box center [784, 242] width 125 height 18
click at [783, 240] on button "Stop & Submit" at bounding box center [784, 242] width 125 height 18
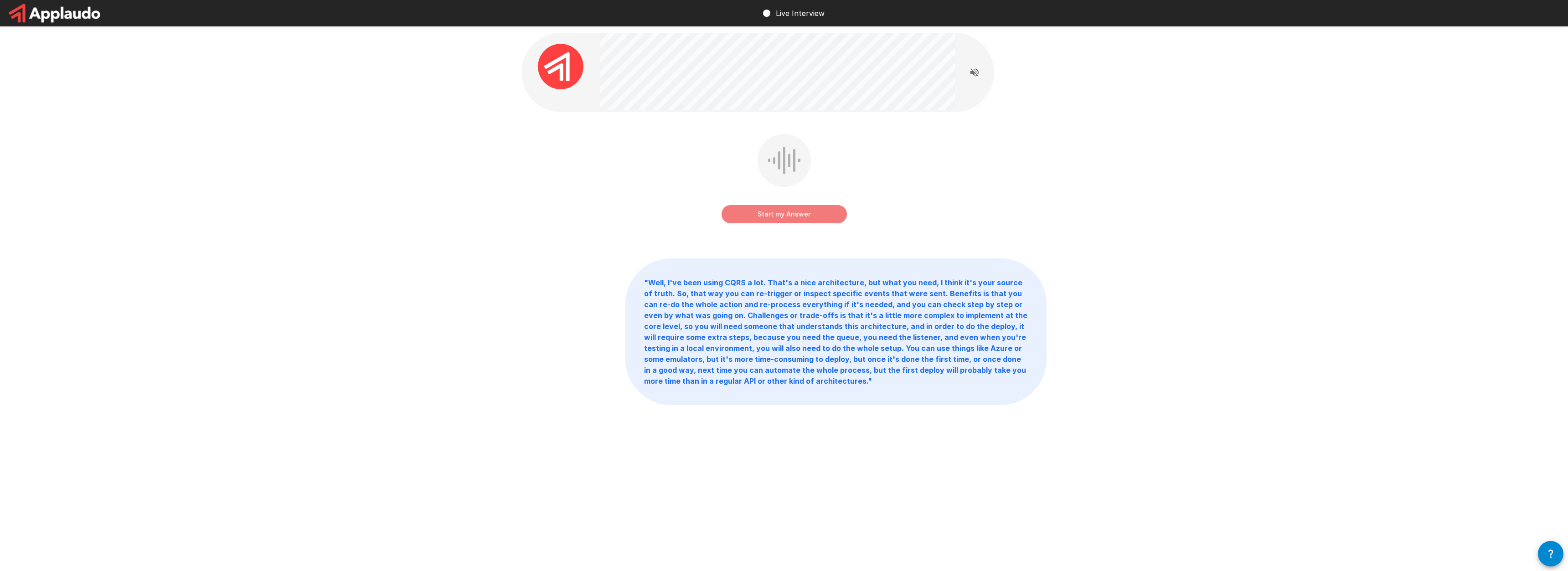
click at [781, 214] on button "Start my Answer" at bounding box center [784, 214] width 125 height 18
click at [755, 219] on button "Stop & Submit" at bounding box center [784, 214] width 125 height 18
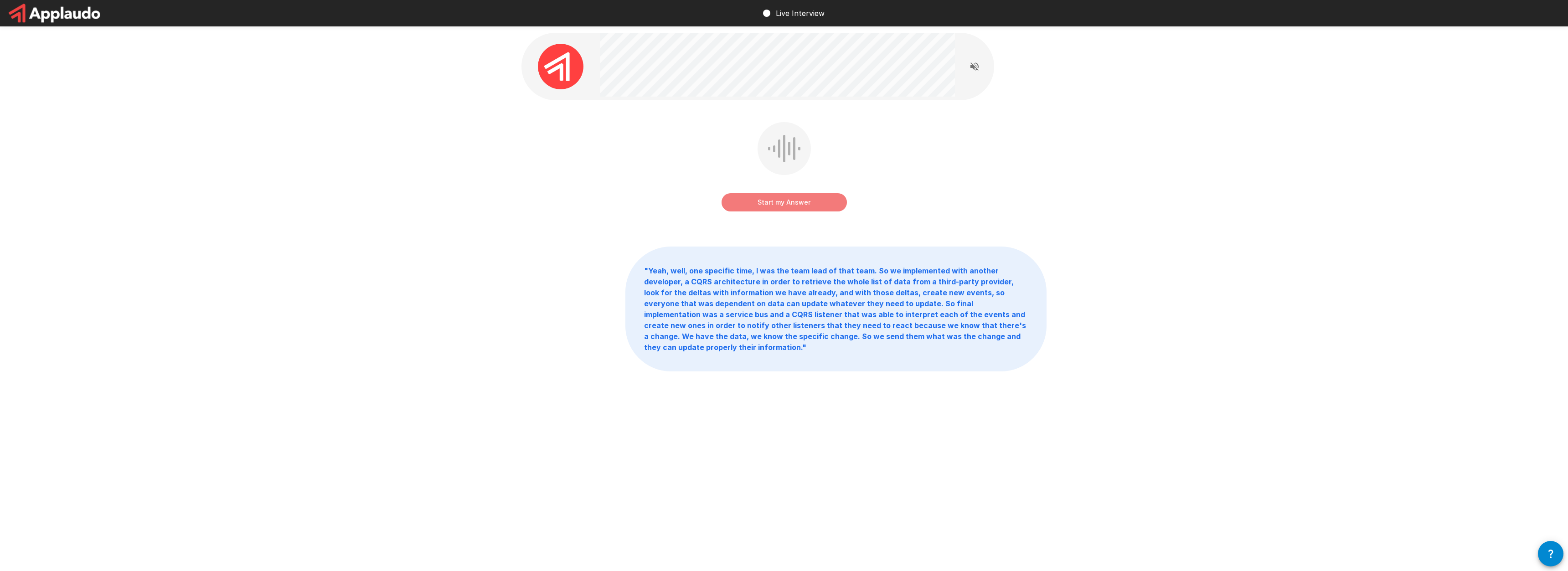
click at [803, 203] on button "Start my Answer" at bounding box center [784, 203] width 125 height 18
click at [797, 211] on button "Stop & Submit" at bounding box center [784, 203] width 125 height 18
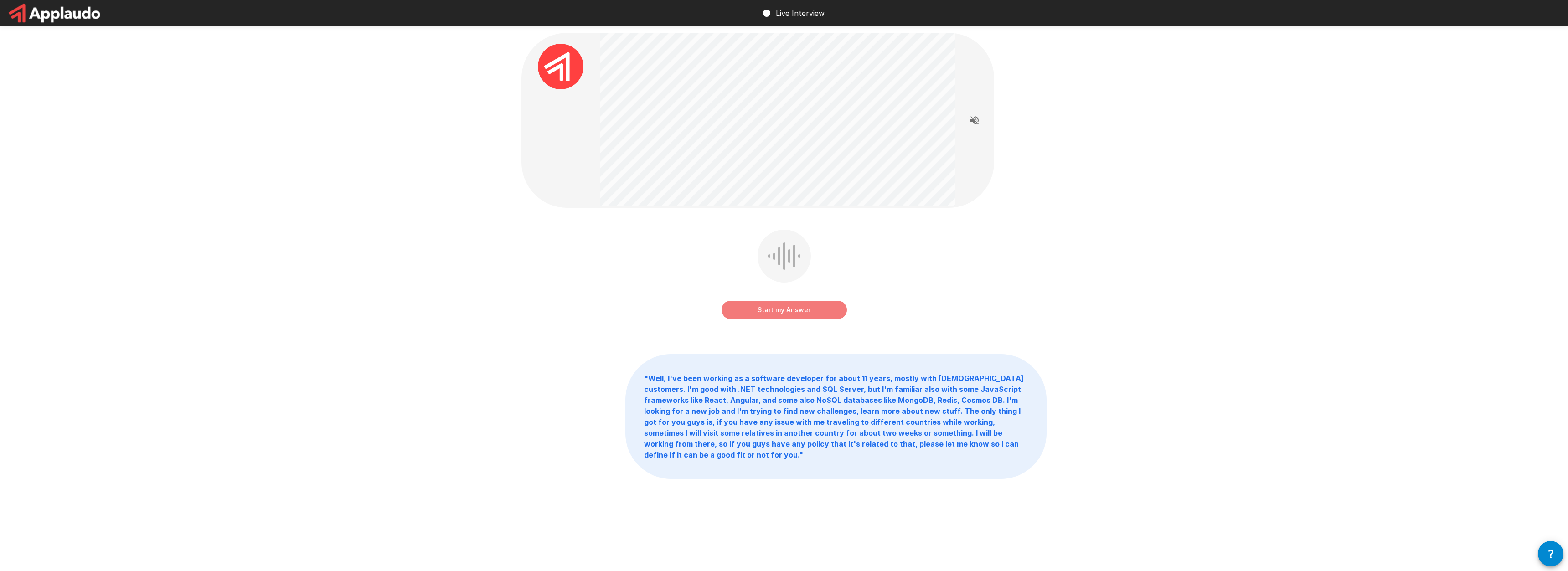
click at [828, 317] on button "Start my Answer" at bounding box center [784, 310] width 125 height 18
click at [802, 312] on button "Stop & Submit" at bounding box center [784, 310] width 125 height 18
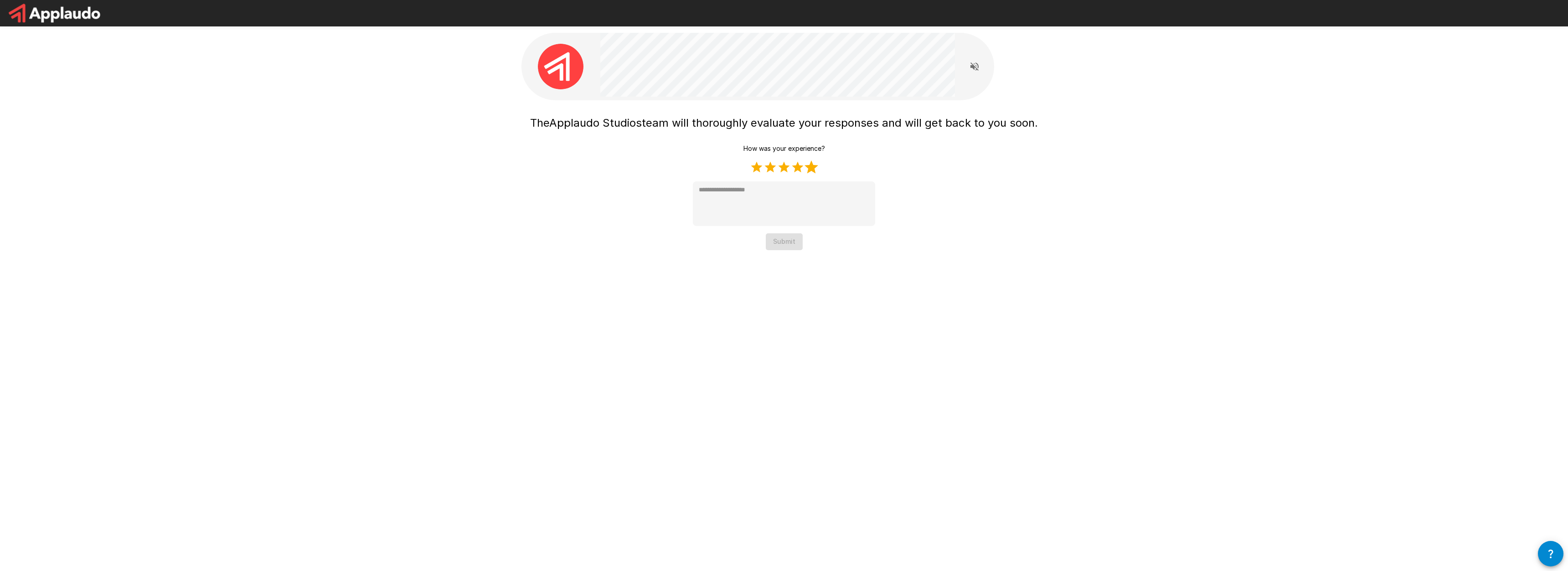
click at [808, 168] on label "5 Stars" at bounding box center [811, 167] width 13 height 13
type textarea "*"
click at [788, 244] on button "Submit" at bounding box center [784, 242] width 37 height 17
